Goal: Find specific page/section: Find specific page/section

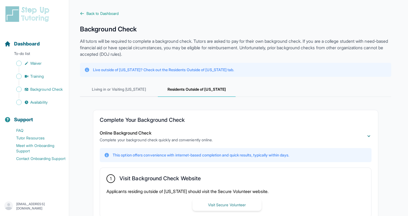
scroll to position [126, 0]
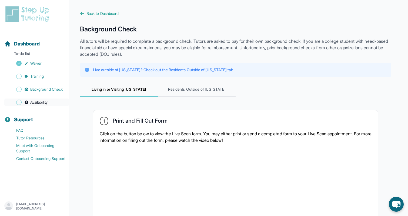
click at [43, 102] on span "Availability" at bounding box center [38, 101] width 17 height 5
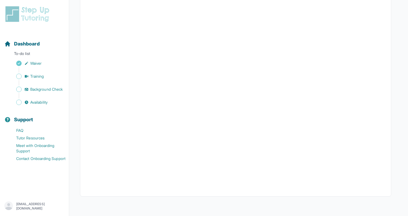
scroll to position [98, 0]
click at [38, 78] on span "Training" at bounding box center [37, 76] width 14 height 5
